Goal: Navigation & Orientation: Understand site structure

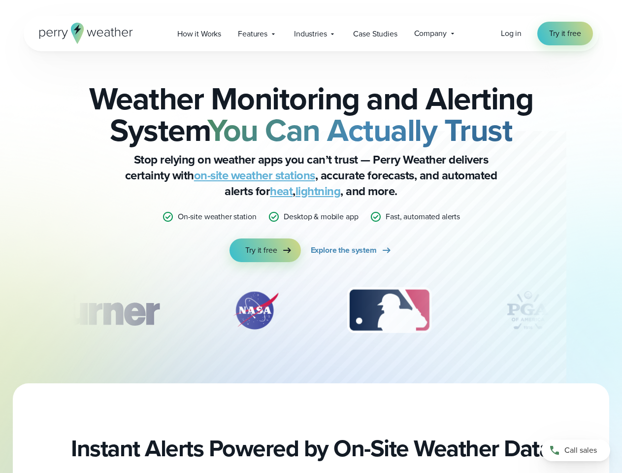
click at [311, 237] on div "Weather Monitoring and Alerting System You Can Actually Trust Stop relying on w…" at bounding box center [311, 172] width 477 height 179
click at [311, 34] on span "Industries" at bounding box center [310, 34] width 33 height 12
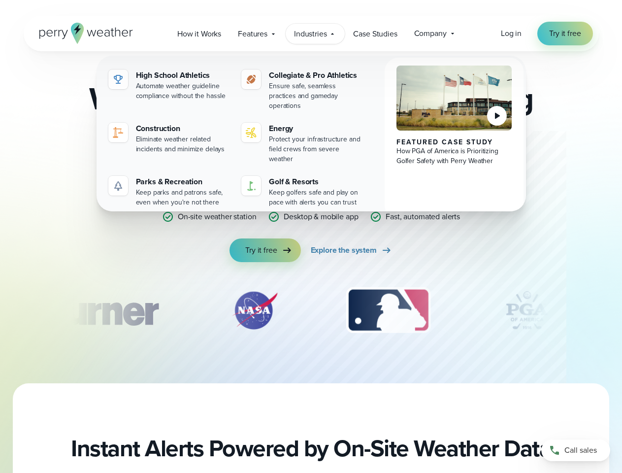
click at [311, 310] on div "slideshow" at bounding box center [311, 310] width 477 height 49
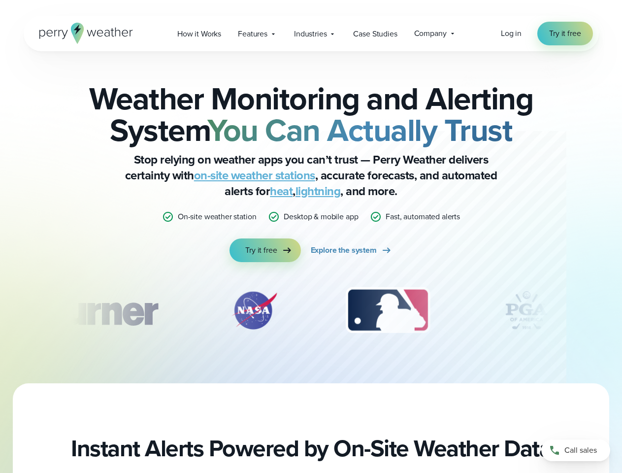
click at [0, 310] on div "Weather Monitoring and Alerting System You Can Actually Trust Stop relying on w…" at bounding box center [311, 217] width 622 height 332
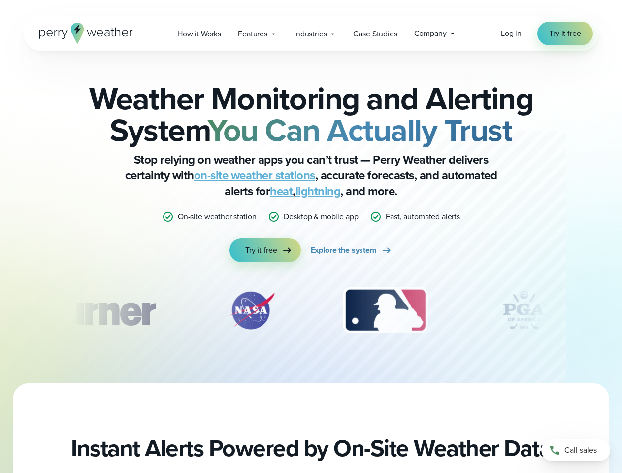
click at [0, 310] on div "Weather Monitoring and Alerting System You Can Actually Trust Stop relying on w…" at bounding box center [311, 217] width 622 height 332
